Goal: Register for event/course

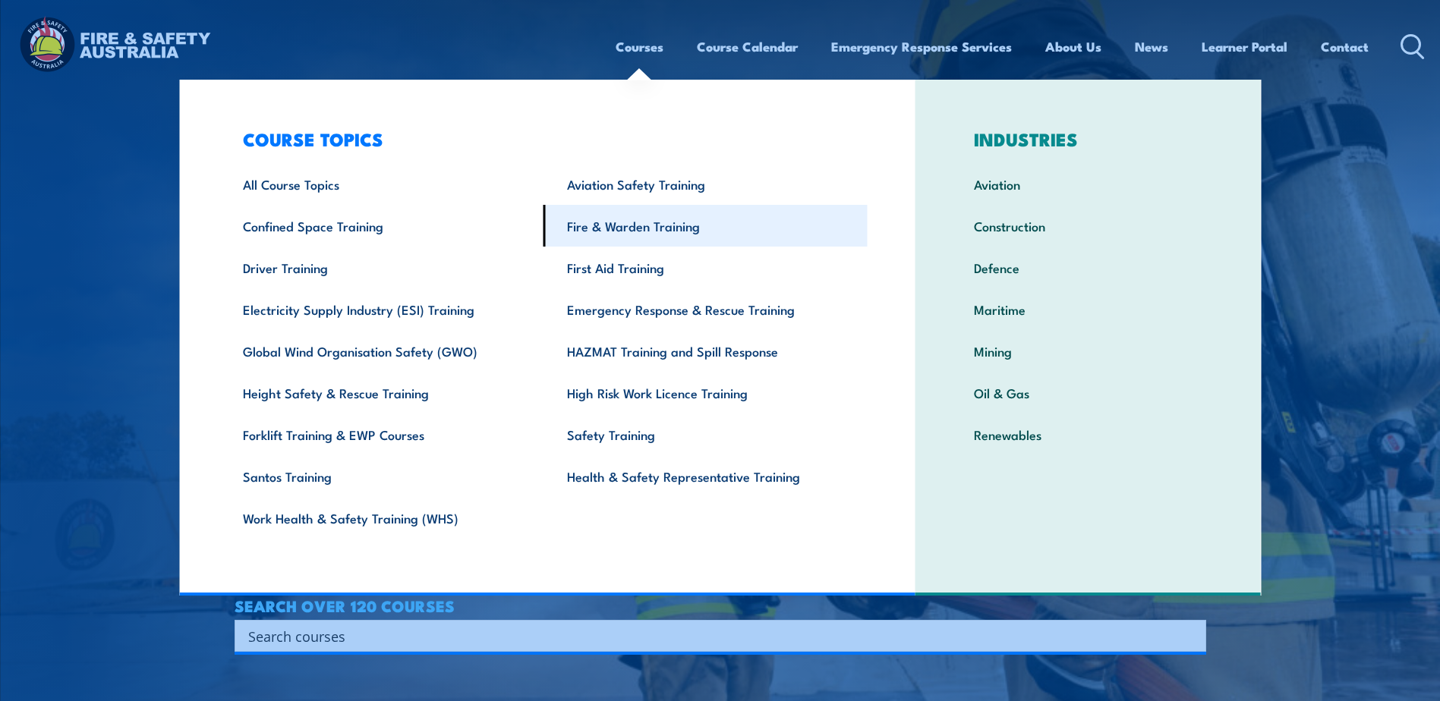
click at [655, 229] on link "Fire & Warden Training" at bounding box center [706, 226] width 324 height 42
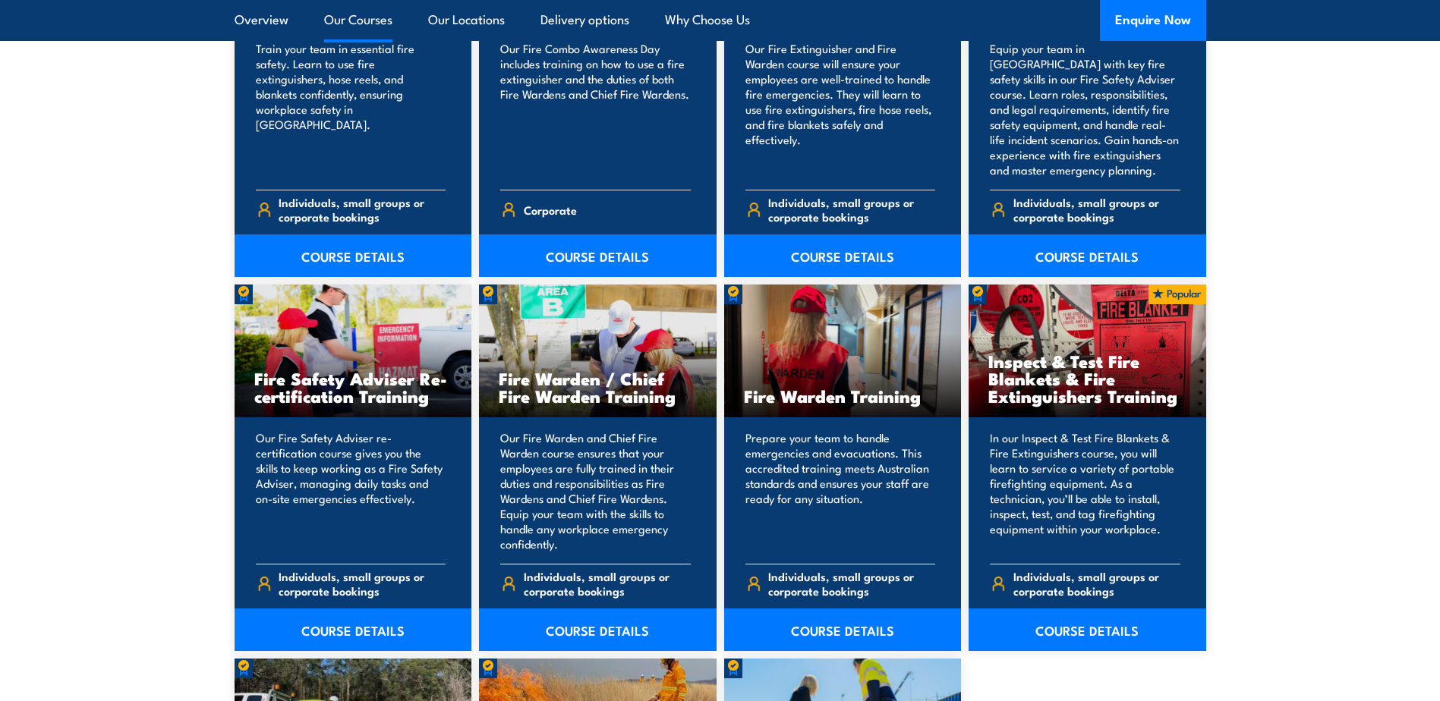
scroll to position [1822, 0]
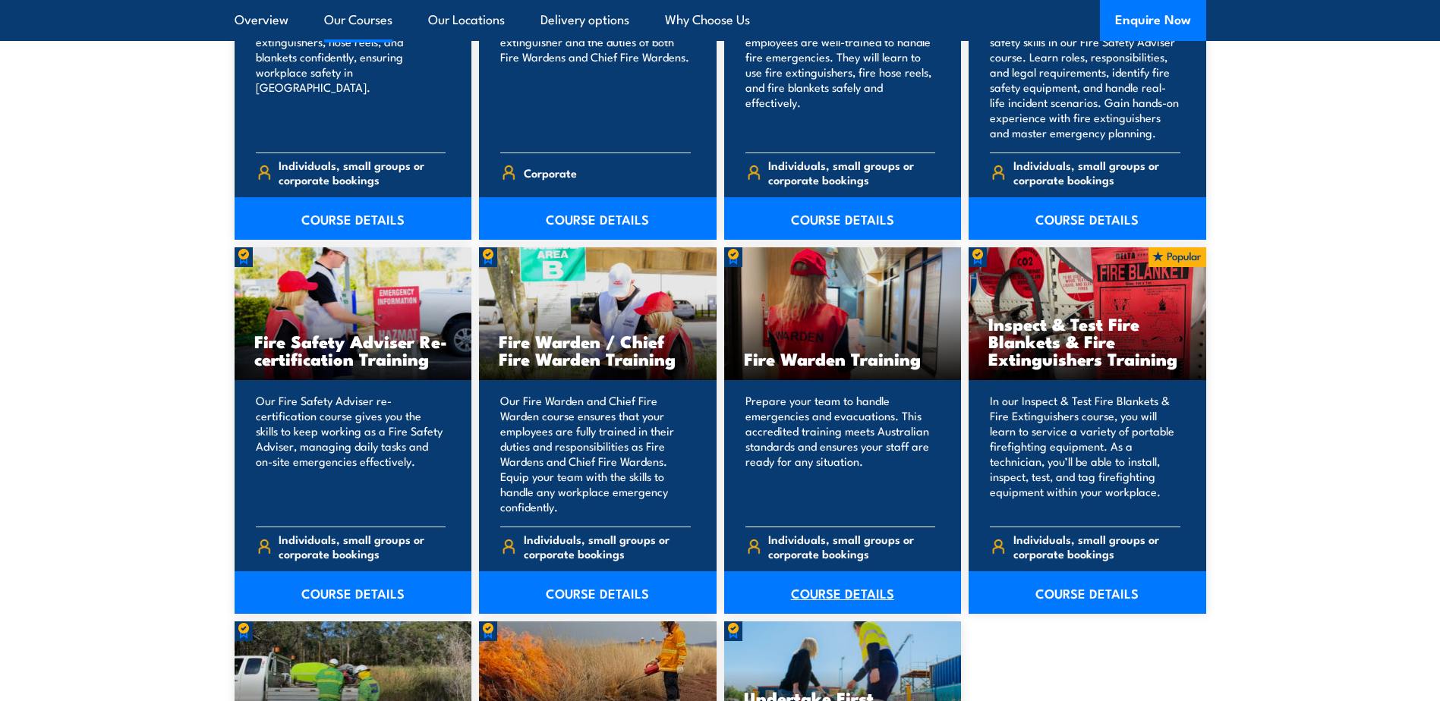
click at [853, 595] on link "COURSE DETAILS" at bounding box center [843, 593] width 238 height 43
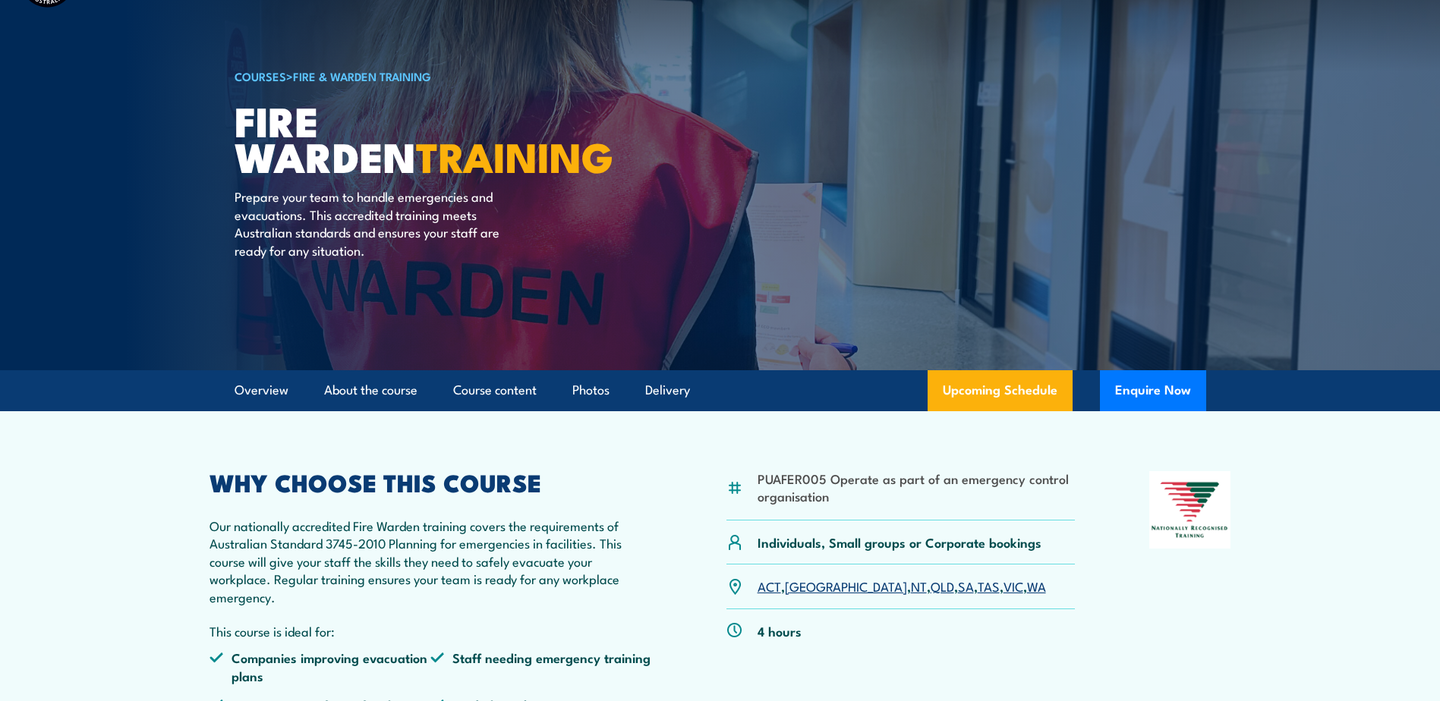
scroll to position [152, 0]
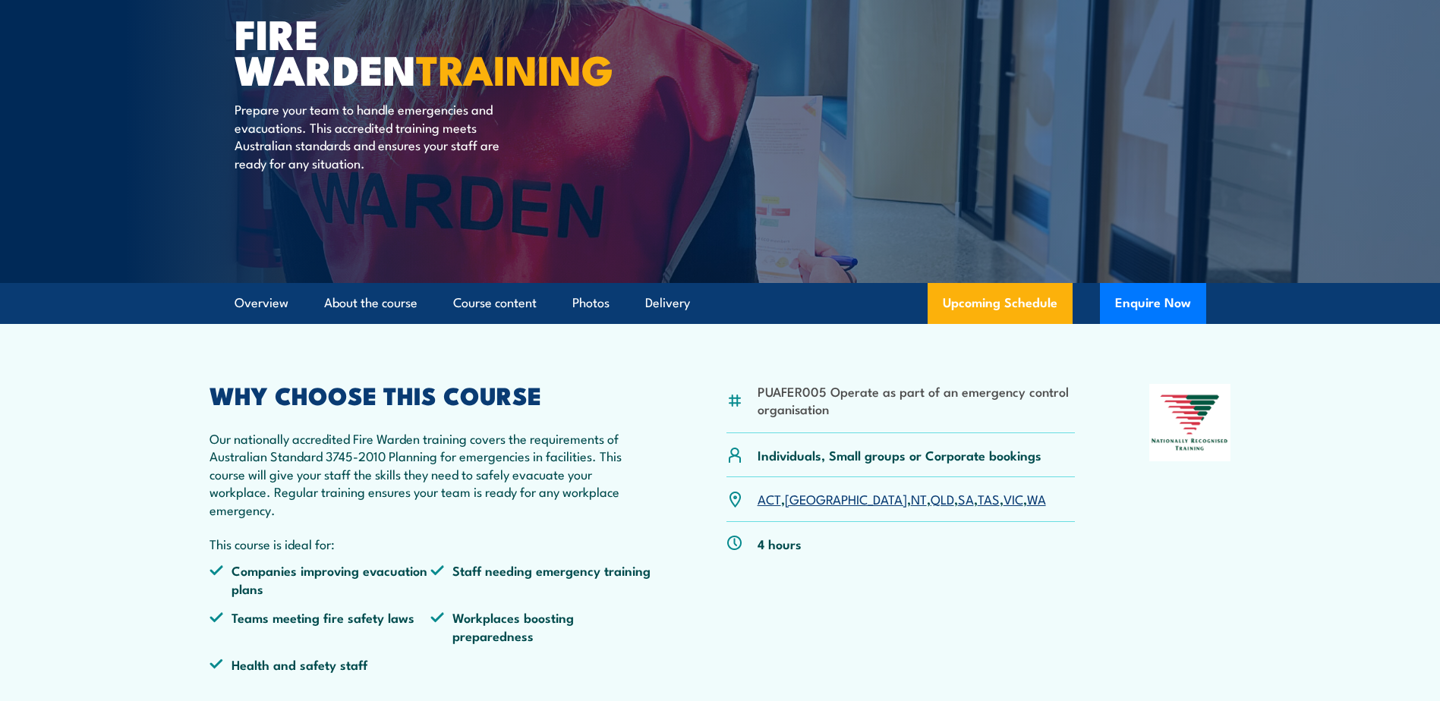
click at [1027, 500] on link "WA" at bounding box center [1036, 499] width 19 height 18
